Goal: Book appointment/travel/reservation

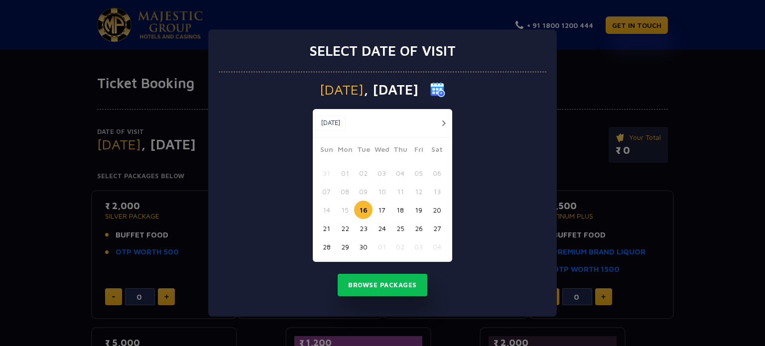
click at [444, 123] on button "button" at bounding box center [444, 123] width 12 height 12
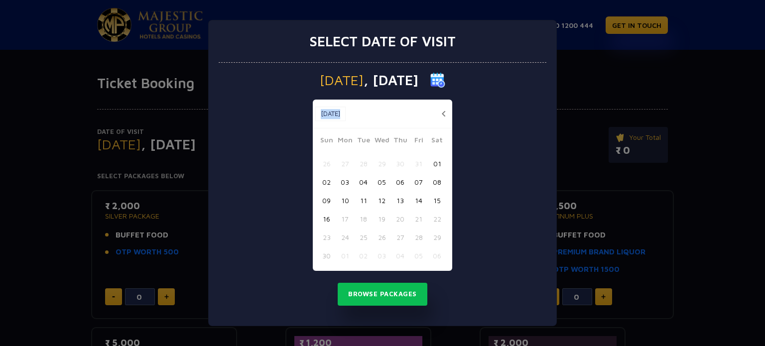
click at [444, 123] on div "[DATE] [DATE]" at bounding box center [383, 114] width 140 height 29
click at [445, 109] on button "button" at bounding box center [444, 114] width 12 height 12
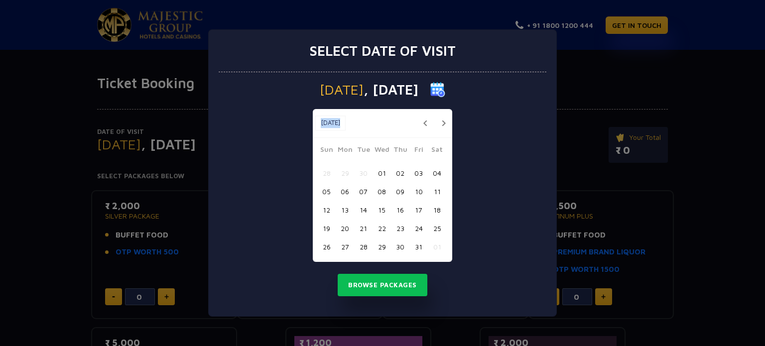
click at [444, 122] on button "button" at bounding box center [444, 123] width 12 height 12
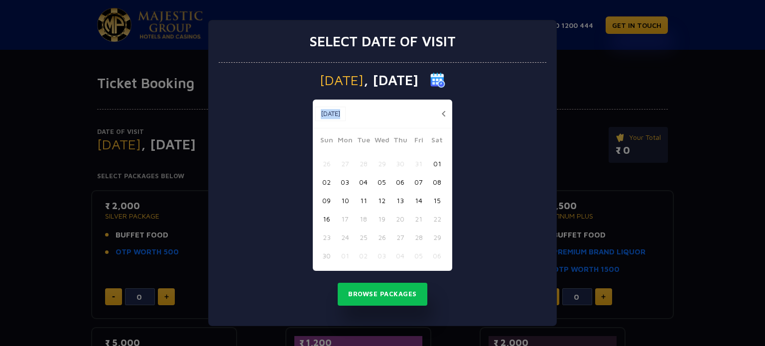
click at [327, 212] on button "16" at bounding box center [326, 219] width 18 height 18
click at [383, 299] on button "Browse Packages" at bounding box center [383, 294] width 90 height 23
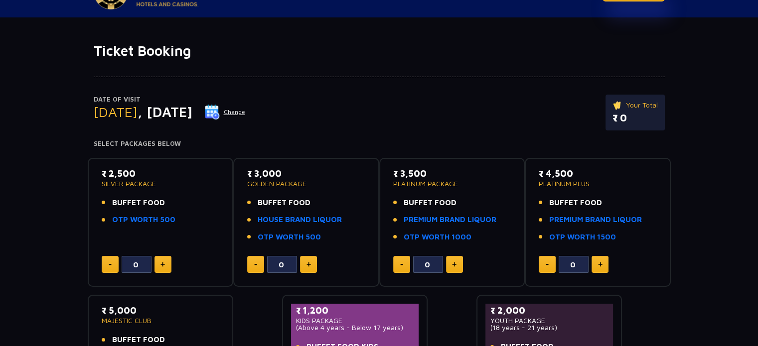
scroll to position [50, 0]
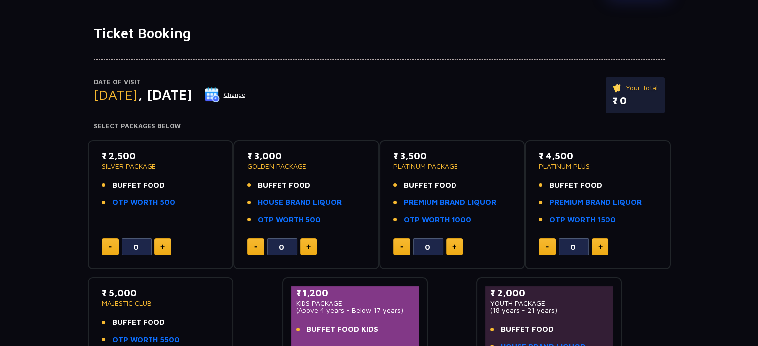
click at [160, 249] on img at bounding box center [162, 247] width 4 height 5
type input "2"
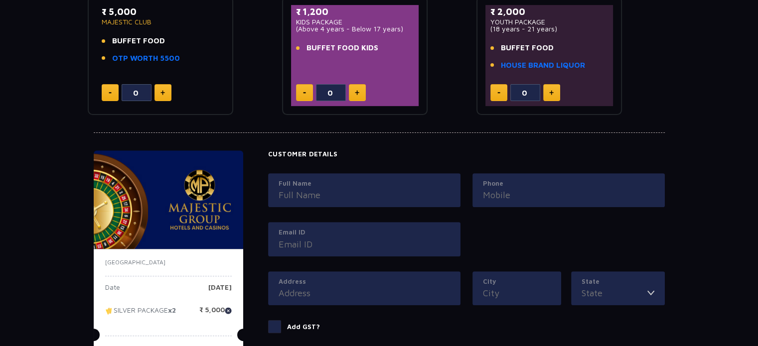
scroll to position [349, 0]
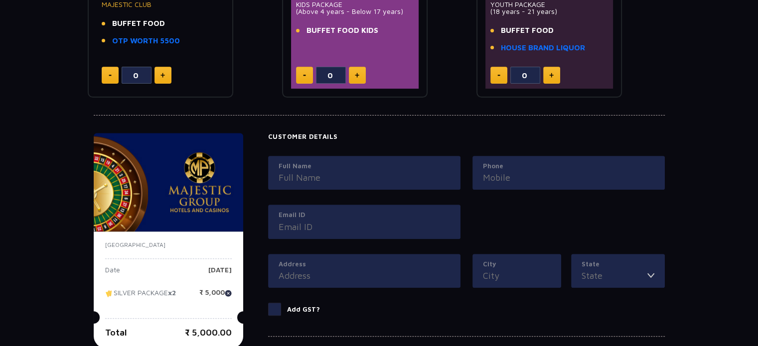
click at [304, 173] on input "Full Name" at bounding box center [364, 177] width 171 height 13
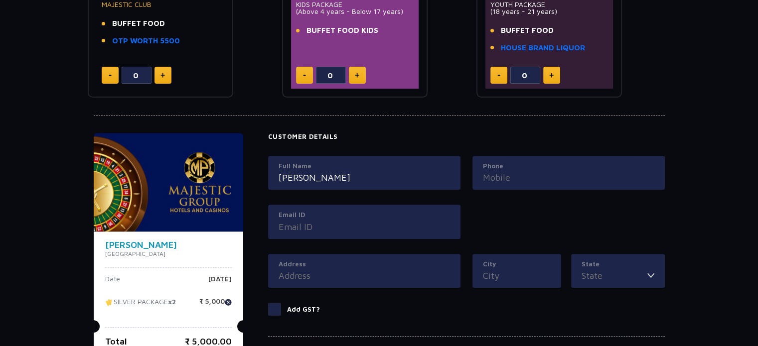
type input "[PERSON_NAME]"
click at [537, 181] on input "Phone" at bounding box center [568, 177] width 171 height 13
type input "992498387"
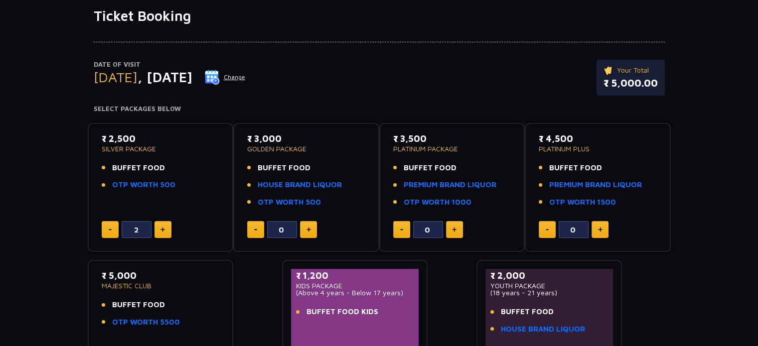
scroll to position [46, 0]
